Goal: Task Accomplishment & Management: Manage account settings

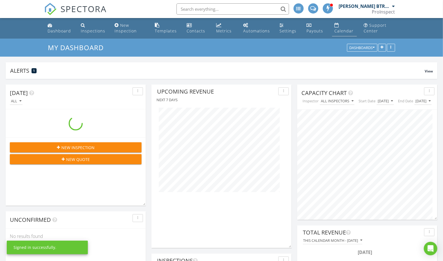
scroll to position [163, 140]
click at [348, 29] on div "Calendar" at bounding box center [343, 30] width 19 height 5
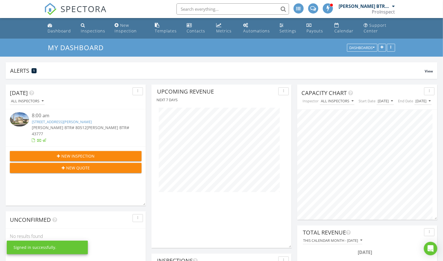
scroll to position [121, 140]
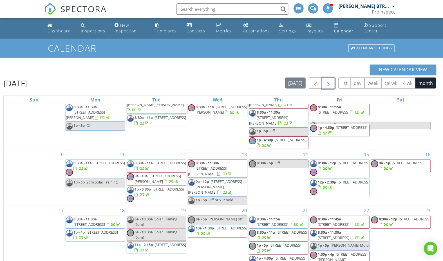
click at [330, 82] on span "button" at bounding box center [328, 83] width 7 height 7
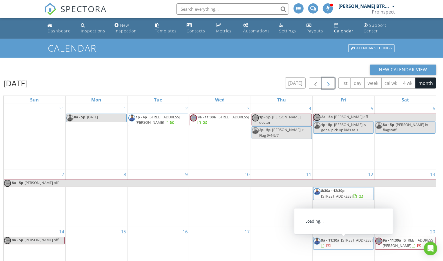
click at [342, 242] on span "9a - 11:30a 18002 N 12th St 16, Phoenix 85022" at bounding box center [344, 242] width 60 height 11
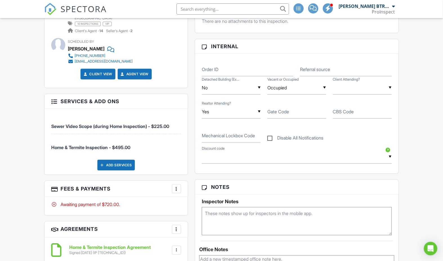
click at [177, 186] on div at bounding box center [177, 189] width 6 height 6
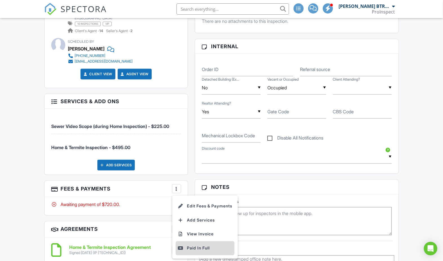
click at [191, 245] on div "Paid In Full" at bounding box center [205, 248] width 54 height 7
